Goal: Obtain resource: Download file/media

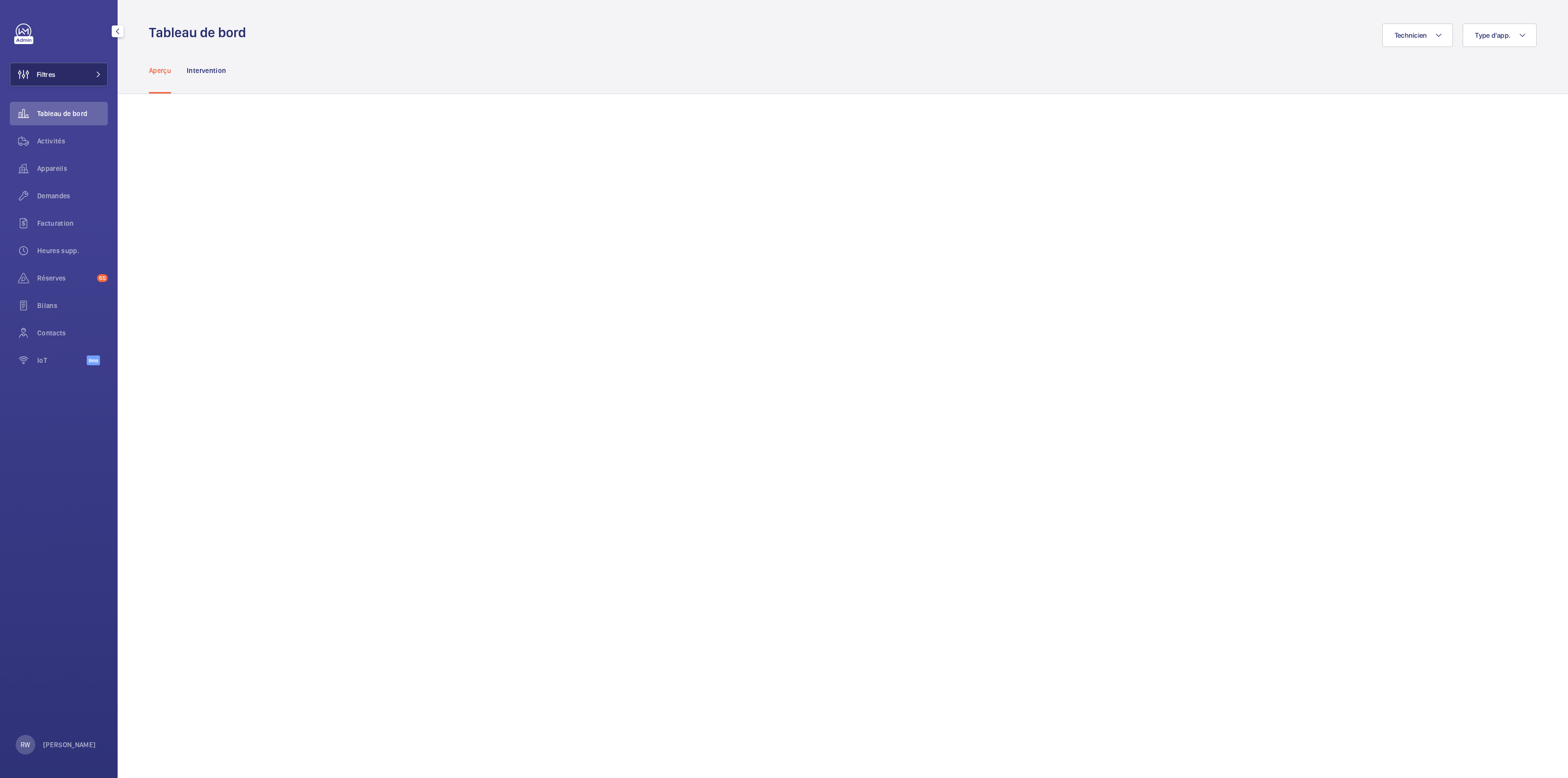
click at [68, 85] on button "Filtres" at bounding box center [58, 74] width 98 height 24
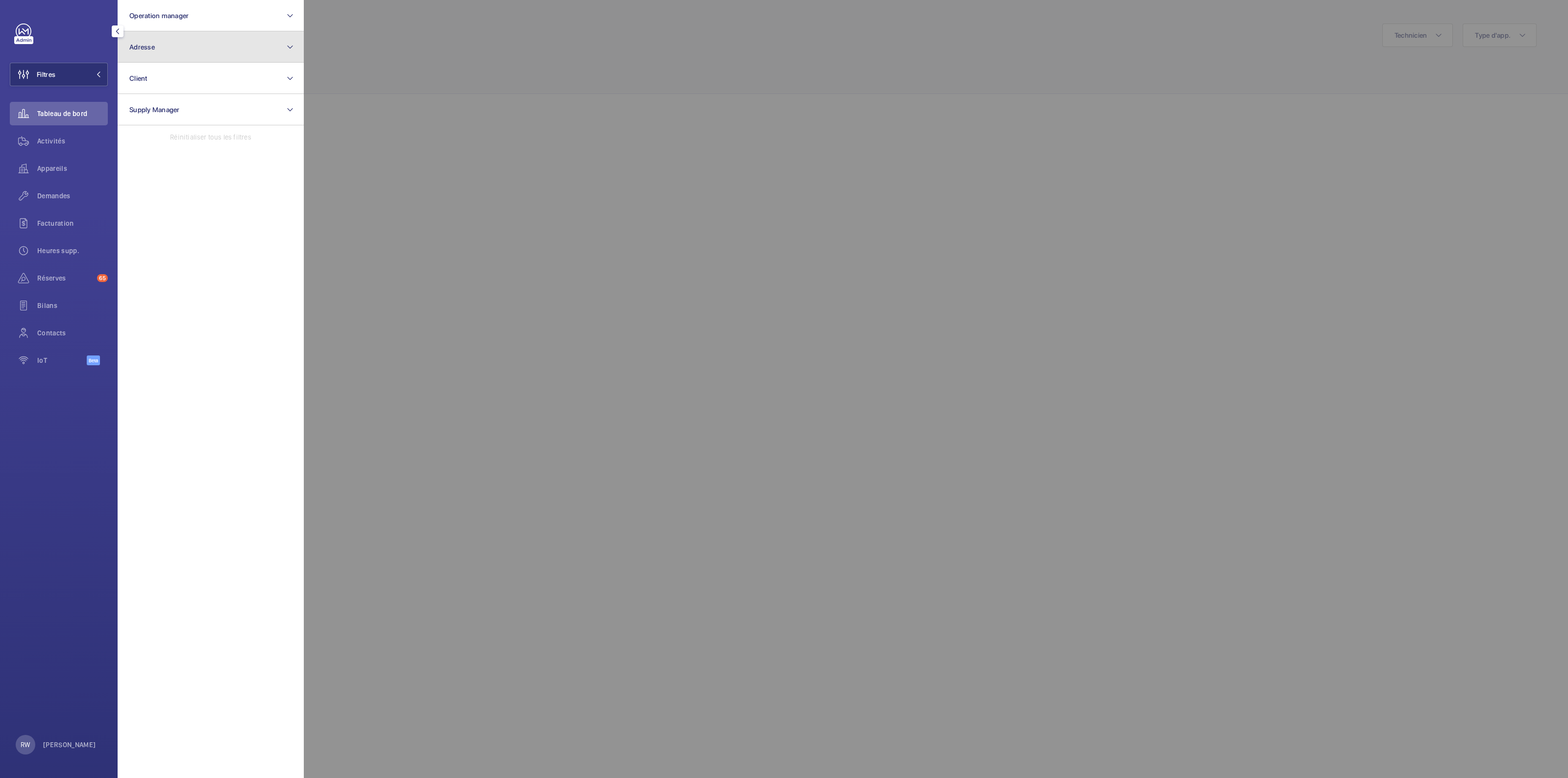
click at [163, 43] on button "Adresse" at bounding box center [211, 47] width 186 height 31
click at [201, 80] on input "[STREET_ADDRESS][PERSON_NAME]" at bounding box center [210, 81] width 170 height 21
drag, startPoint x: 261, startPoint y: 81, endPoint x: 196, endPoint y: 80, distance: 65.0
click at [196, 80] on input "[STREET_ADDRESS][PERSON_NAME]" at bounding box center [210, 81] width 170 height 21
type input "[STREET_ADDRESS][PERSON_NAME]"
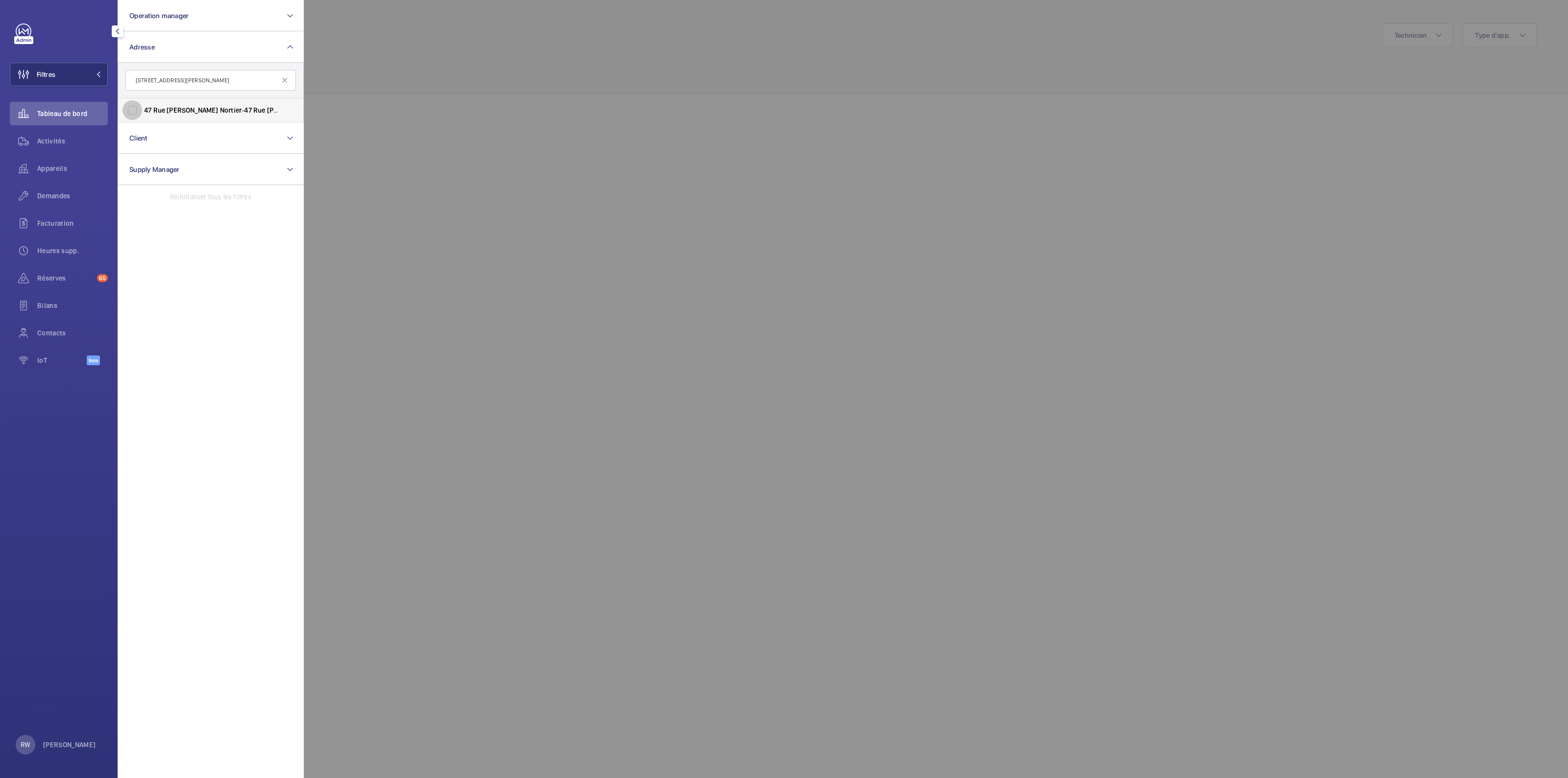
drag, startPoint x: 133, startPoint y: 111, endPoint x: 534, endPoint y: 93, distance: 401.4
click at [134, 111] on input "[STREET_ADDRESS][PERSON_NAME] - [STREET_ADDRESS][PERSON_NAME]" at bounding box center [132, 110] width 20 height 20
checkbox input "true"
click at [654, 65] on div at bounding box center [1088, 389] width 1568 height 778
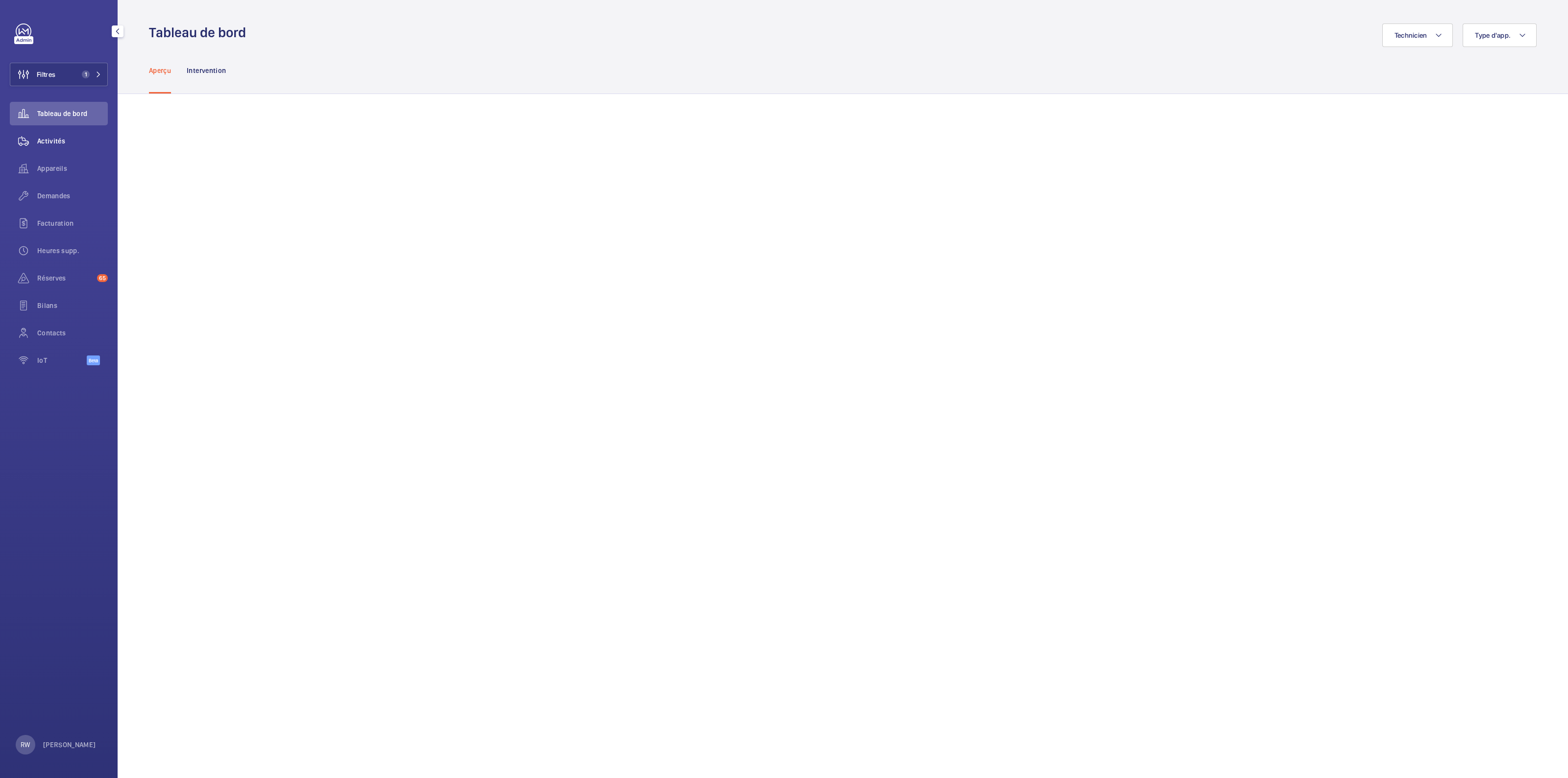
click at [39, 140] on span "Activités" at bounding box center [72, 141] width 70 height 9
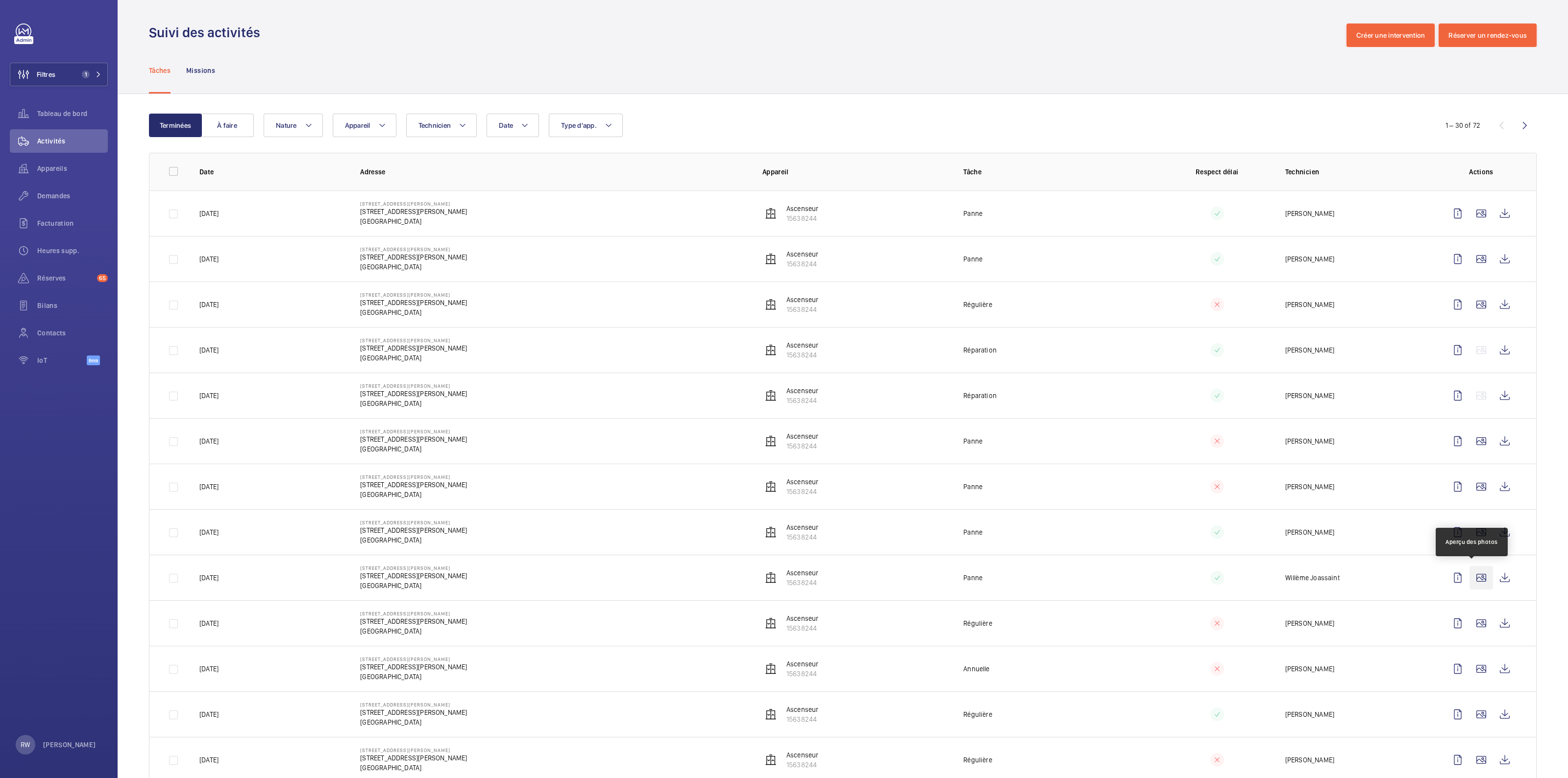
click at [1474, 578] on wm-front-icon-button at bounding box center [1481, 578] width 24 height 24
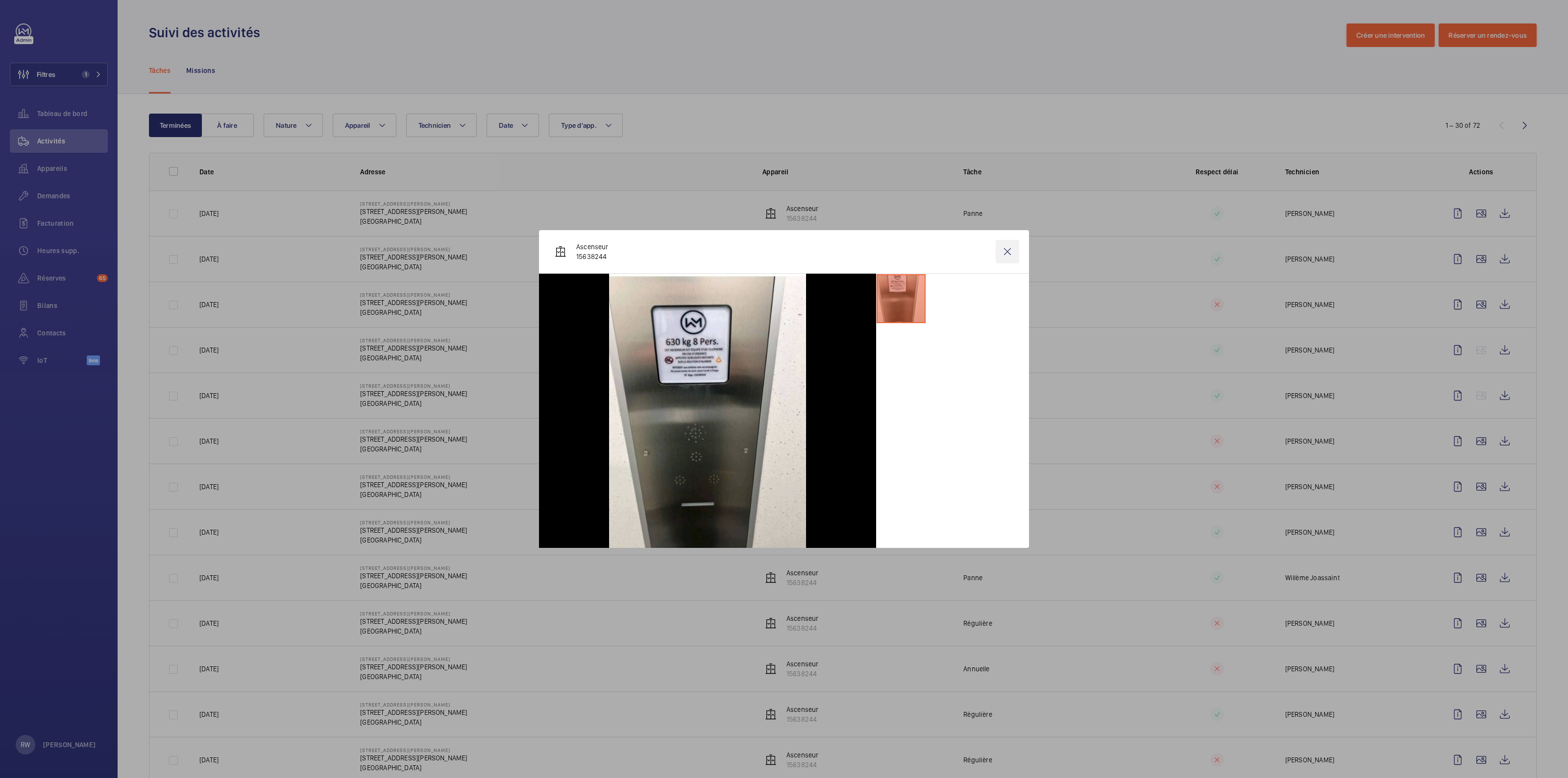
click at [1008, 255] on wm-front-icon-button at bounding box center [1007, 252] width 24 height 24
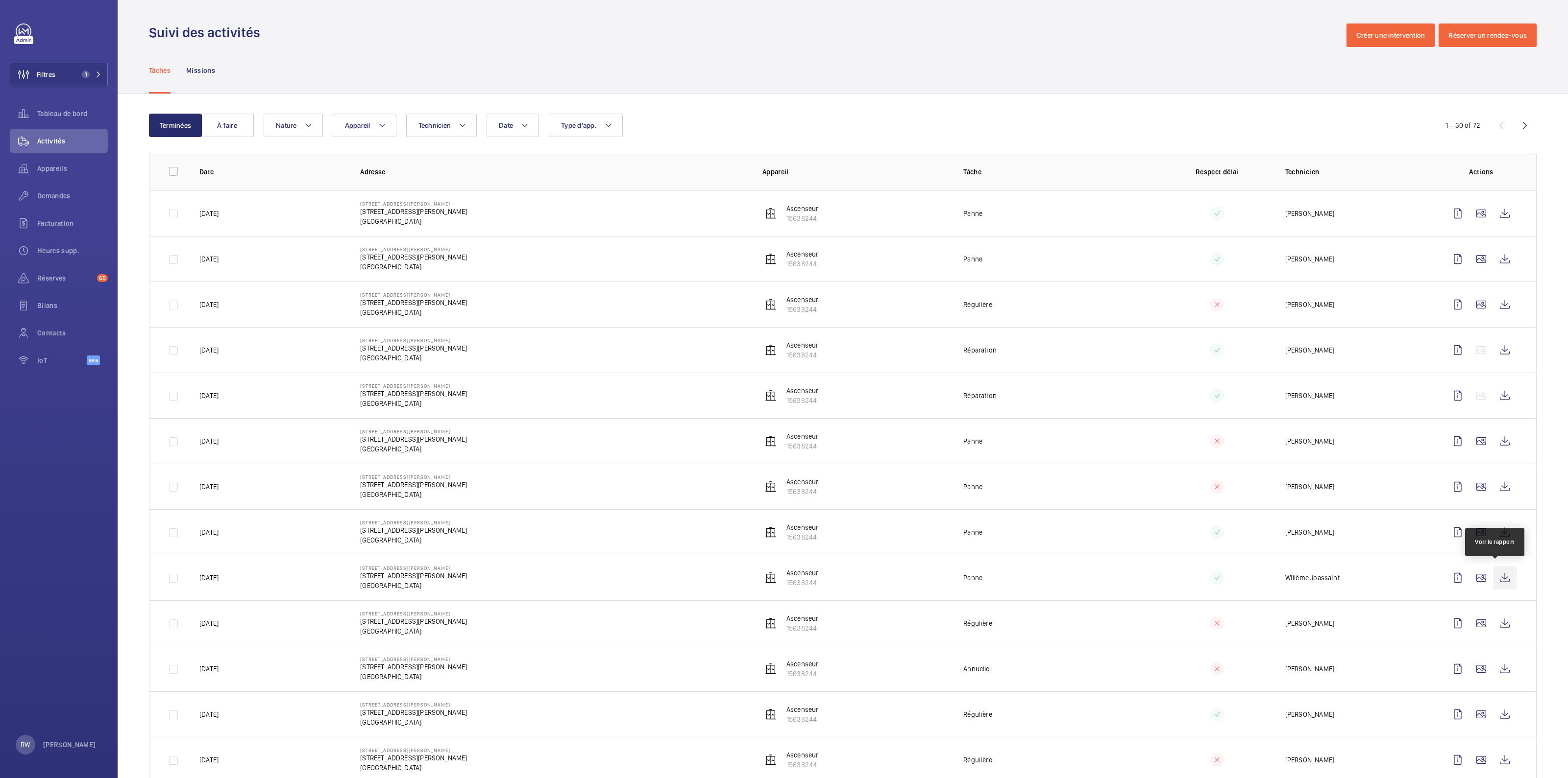
click at [1499, 577] on wm-front-icon-button at bounding box center [1504, 578] width 24 height 24
click at [1495, 533] on wm-front-icon-button at bounding box center [1504, 532] width 24 height 24
click at [1500, 485] on wm-front-icon-button at bounding box center [1504, 486] width 24 height 24
click at [1503, 440] on wm-front-icon-button at bounding box center [1504, 441] width 24 height 24
click at [1498, 392] on wm-front-icon-button at bounding box center [1504, 395] width 24 height 24
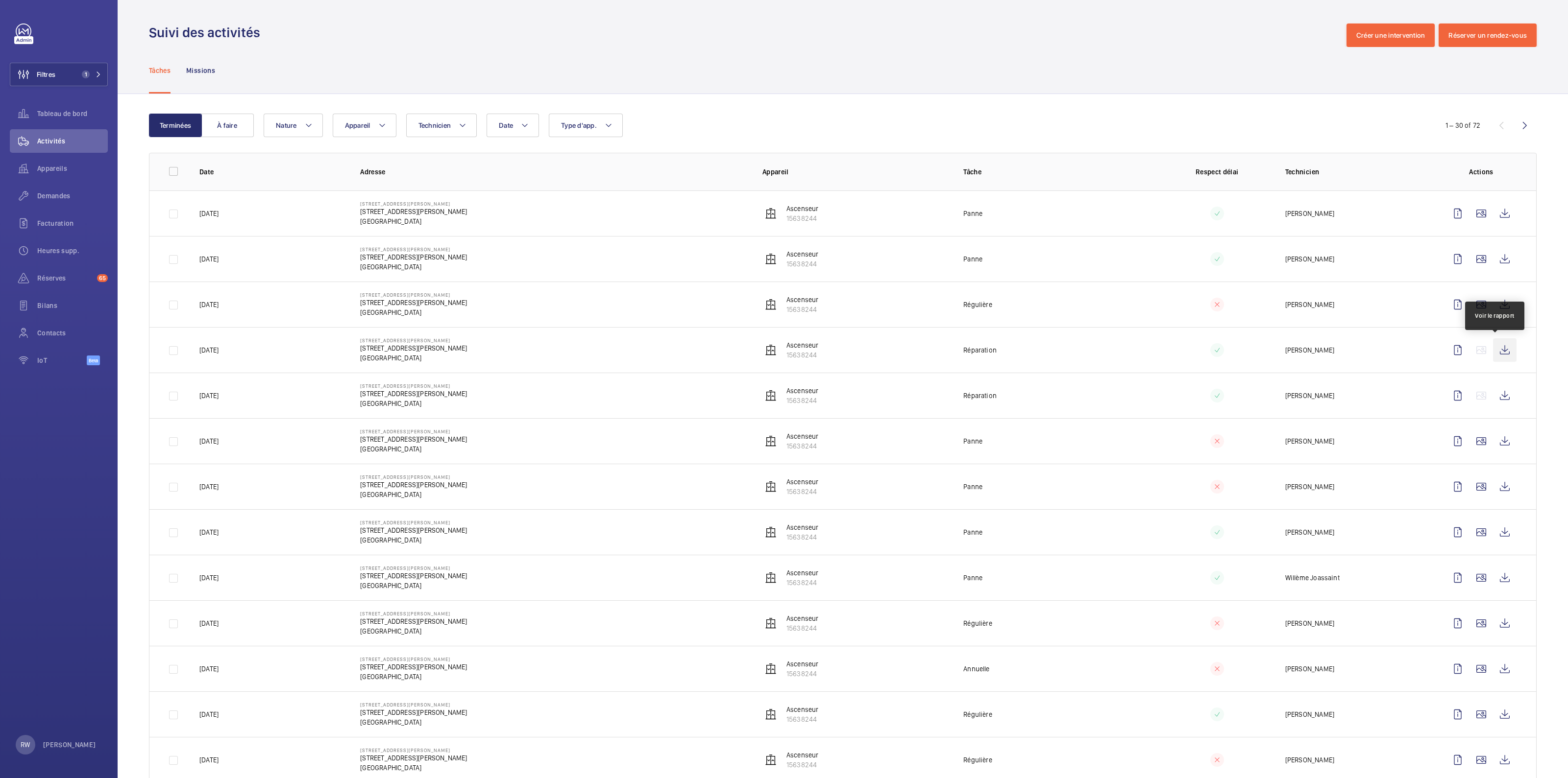
click at [1500, 350] on wm-front-icon-button at bounding box center [1504, 350] width 24 height 24
click at [1495, 258] on wm-front-icon-button at bounding box center [1504, 258] width 24 height 24
click at [1500, 210] on wm-front-icon-button at bounding box center [1504, 213] width 24 height 24
click at [1497, 218] on wm-front-icon-button at bounding box center [1504, 213] width 24 height 24
click at [1497, 257] on wm-front-icon-button at bounding box center [1504, 258] width 24 height 24
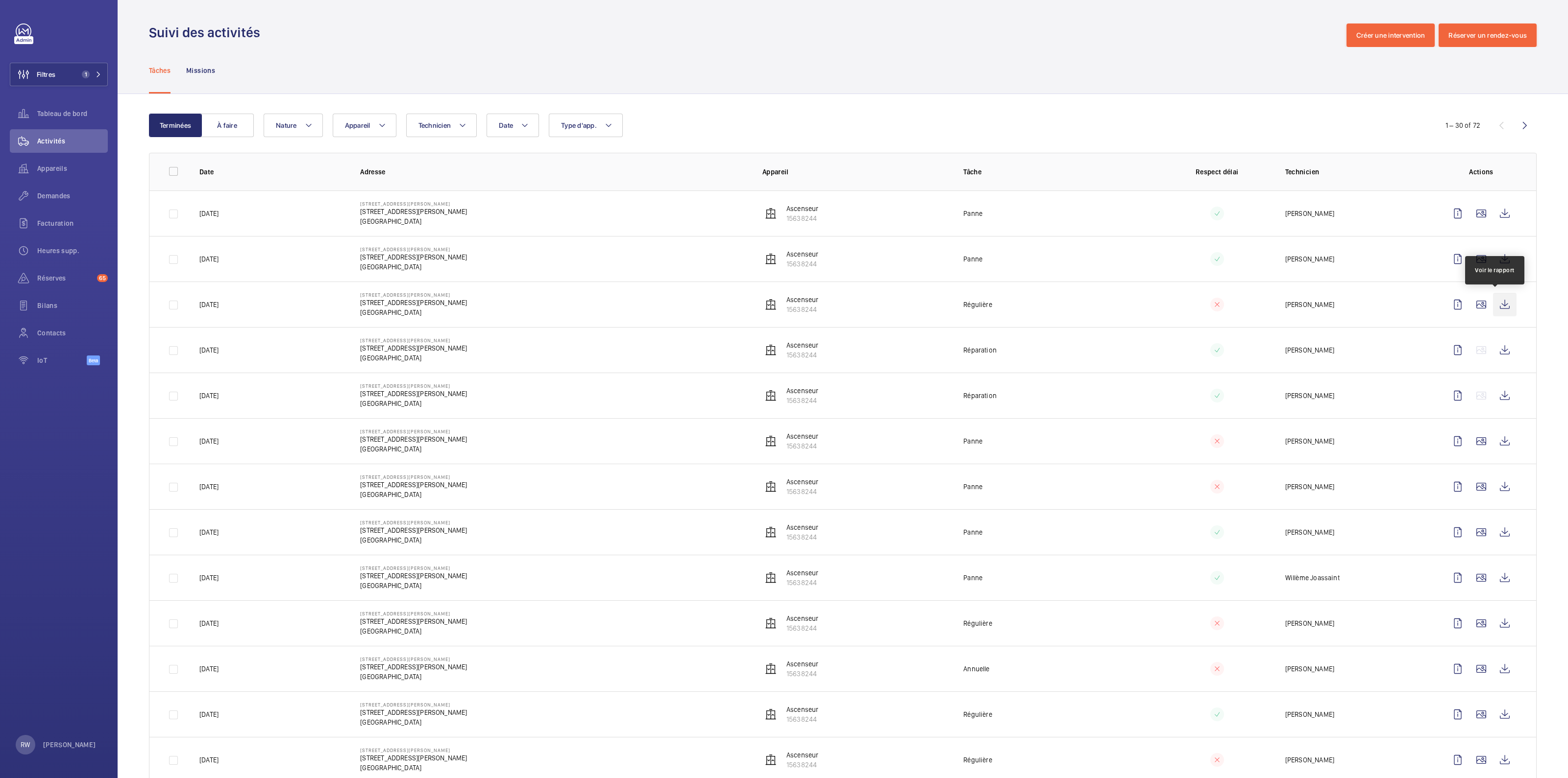
click at [1499, 305] on wm-front-icon-button at bounding box center [1504, 304] width 24 height 24
click at [1501, 350] on wm-front-icon-button at bounding box center [1504, 350] width 24 height 24
click at [1497, 397] on wm-front-icon-button at bounding box center [1504, 395] width 24 height 24
click at [1497, 440] on wm-front-icon-button at bounding box center [1504, 441] width 24 height 24
click at [1498, 487] on wm-front-icon-button at bounding box center [1504, 486] width 24 height 24
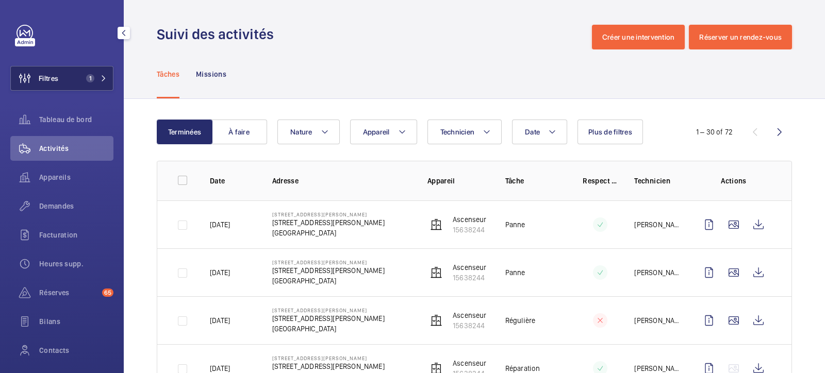
click at [82, 78] on span "1" at bounding box center [88, 78] width 12 height 8
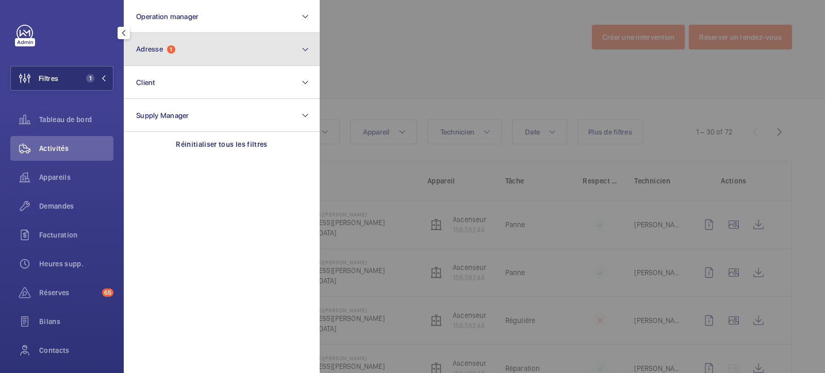
click at [153, 49] on span "Adresse" at bounding box center [149, 49] width 27 height 8
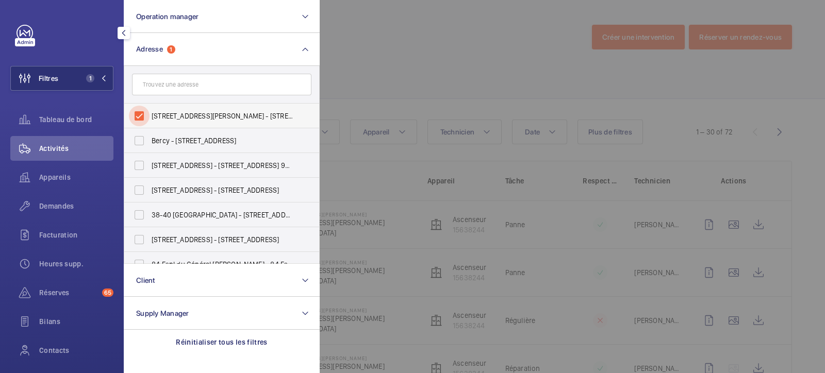
click at [139, 114] on input "[STREET_ADDRESS][PERSON_NAME] - [STREET_ADDRESS][PERSON_NAME]" at bounding box center [139, 116] width 21 height 21
checkbox input "false"
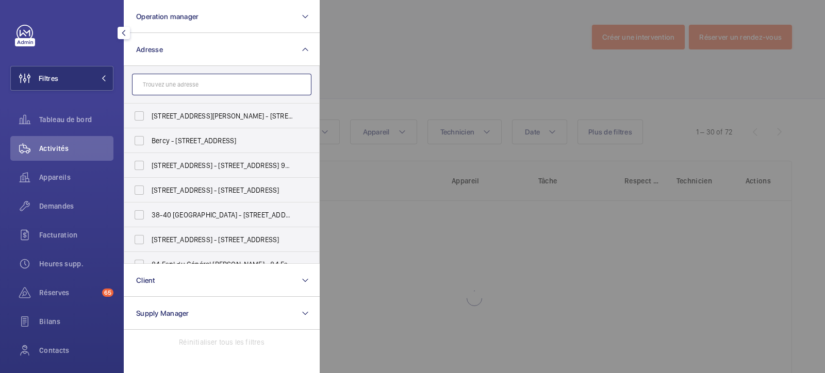
click at [153, 79] on input "text" at bounding box center [221, 85] width 179 height 22
paste input "161 république"
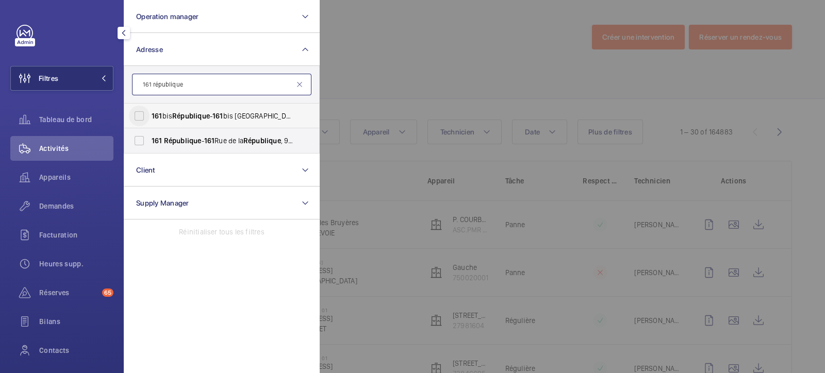
type input "161 république"
click at [141, 112] on input "[STREET_ADDRESS]" at bounding box center [139, 116] width 21 height 21
checkbox input "true"
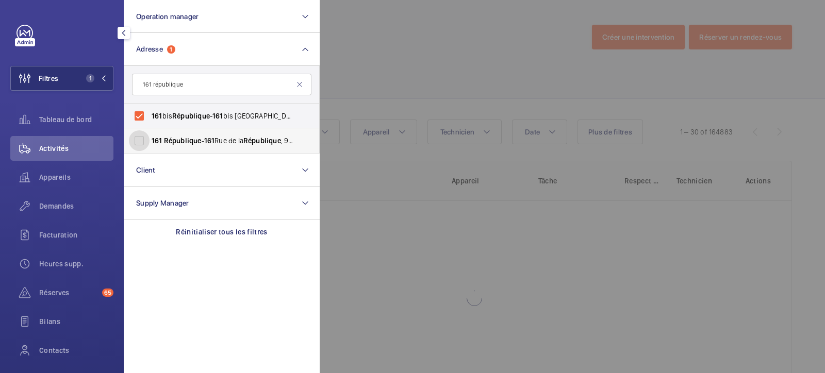
click at [150, 136] on div "[GEOGRAPHIC_DATA][STREET_ADDRESS]" at bounding box center [139, 140] width 21 height 21
drag, startPoint x: 141, startPoint y: 143, endPoint x: 164, endPoint y: 142, distance: 22.7
click at [141, 142] on input "[GEOGRAPHIC_DATA][STREET_ADDRESS]" at bounding box center [139, 140] width 21 height 21
checkbox input "true"
click at [404, 53] on div at bounding box center [732, 186] width 825 height 373
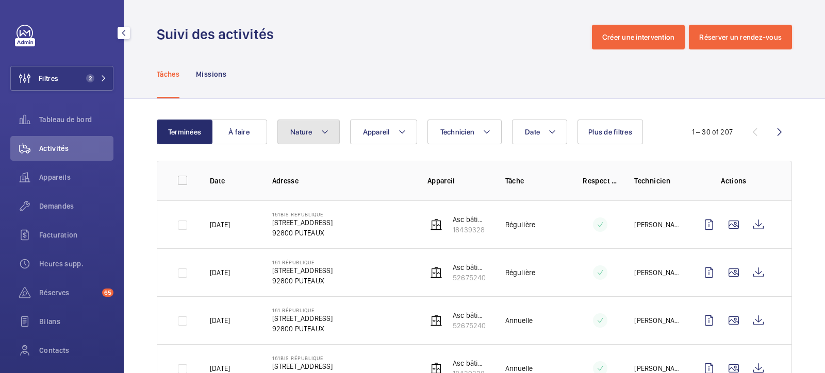
click at [315, 133] on button "Nature" at bounding box center [308, 132] width 62 height 25
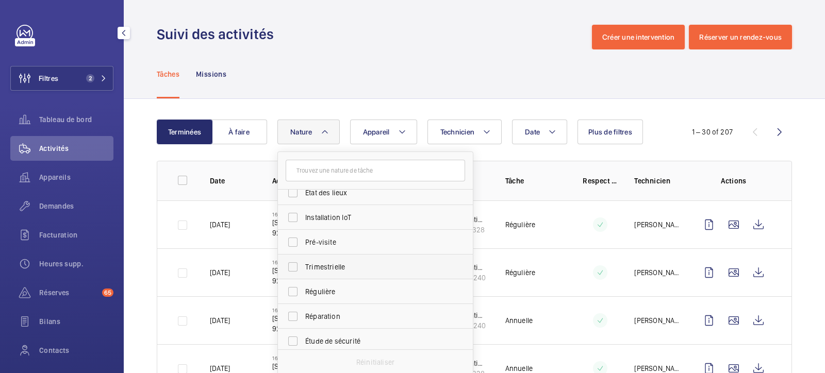
scroll to position [128, 0]
click at [344, 320] on span "Étude de sécurité" at bounding box center [376, 321] width 142 height 10
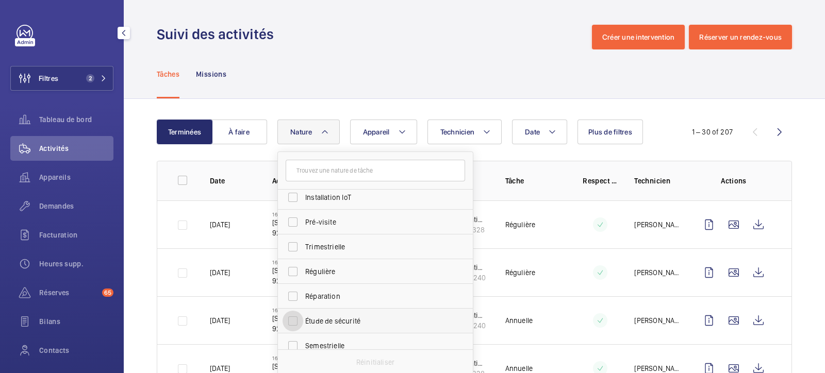
click at [303, 320] on input "Étude de sécurité" at bounding box center [293, 321] width 21 height 21
checkbox input "true"
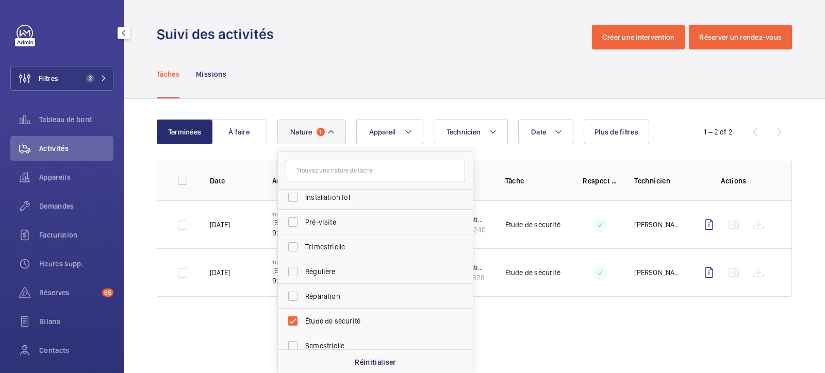
click at [422, 77] on div "Tâches Missions" at bounding box center [474, 74] width 635 height 49
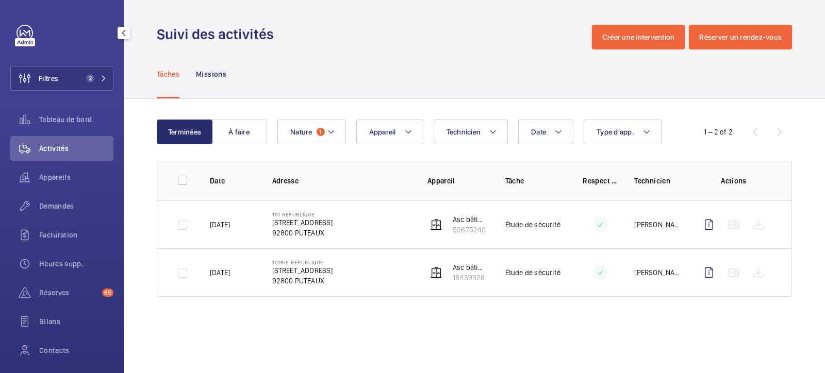
click at [759, 224] on div at bounding box center [734, 224] width 74 height 25
